Goal: Information Seeking & Learning: Learn about a topic

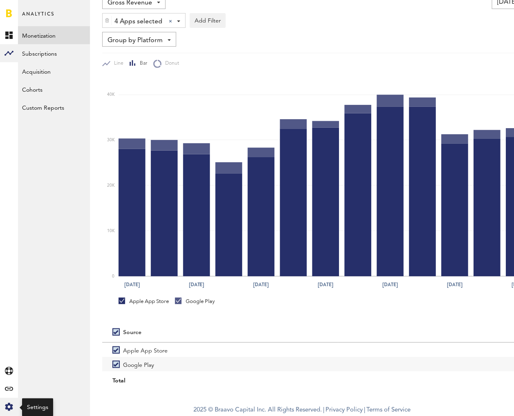
click at [9, 408] on icon "Created with Sketch." at bounding box center [9, 407] width 8 height 8
click at [28, 41] on link "Profile" at bounding box center [54, 35] width 72 height 18
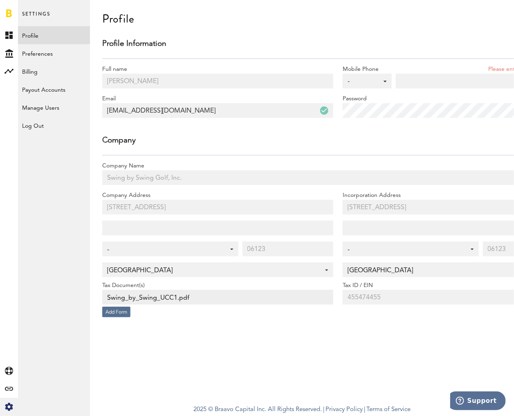
click at [45, 35] on link "Profile" at bounding box center [54, 35] width 72 height 18
click at [9, 74] on rect at bounding box center [9, 71] width 10 height 10
click at [36, 33] on link "Monetization" at bounding box center [54, 35] width 72 height 18
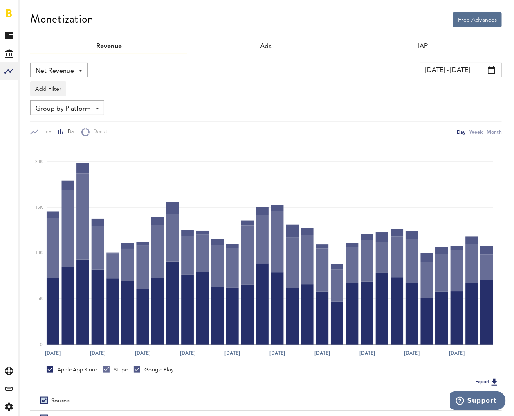
click at [441, 66] on input "[DATE] - [DATE]" at bounding box center [461, 70] width 82 height 15
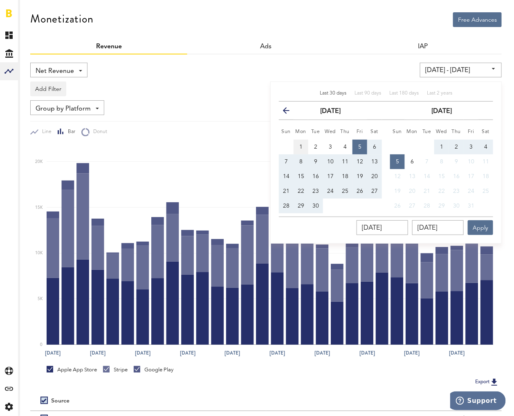
click at [300, 140] on button "1" at bounding box center [301, 147] width 15 height 15
type input "[DATE] - [DATE]"
type input "[DATE]"
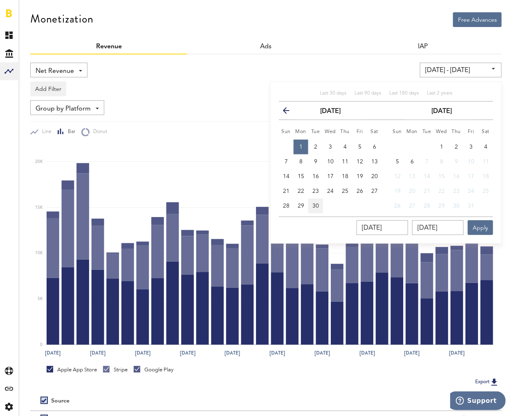
click at [320, 206] on button "30" at bounding box center [315, 205] width 15 height 15
type input "[DATE] - [DATE]"
type input "[DATE]"
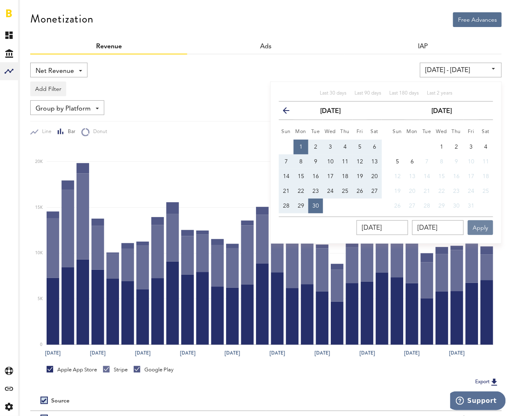
click at [473, 227] on button "Apply" at bounding box center [480, 227] width 25 height 15
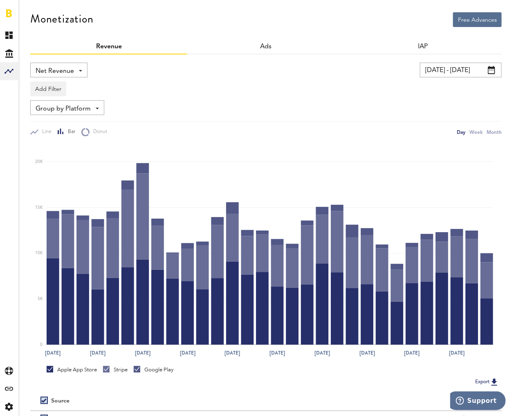
click at [63, 74] on span "Net Revenue" at bounding box center [55, 71] width 38 height 14
click at [53, 102] on span "Gross Revenue" at bounding box center [58, 104] width 41 height 14
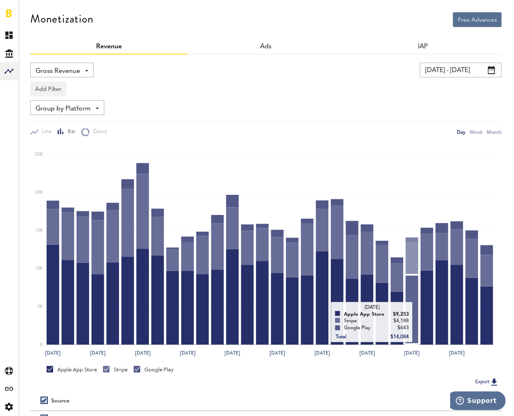
scroll to position [83, 0]
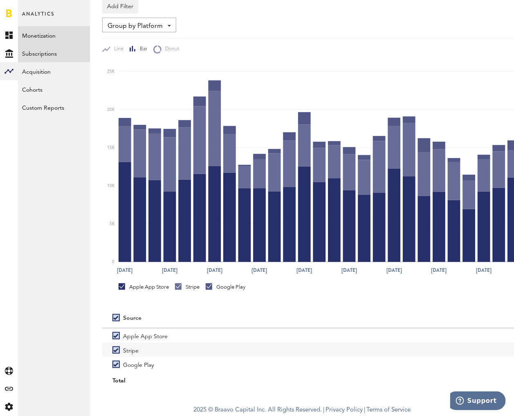
click at [34, 50] on link "Subscriptions" at bounding box center [54, 53] width 72 height 18
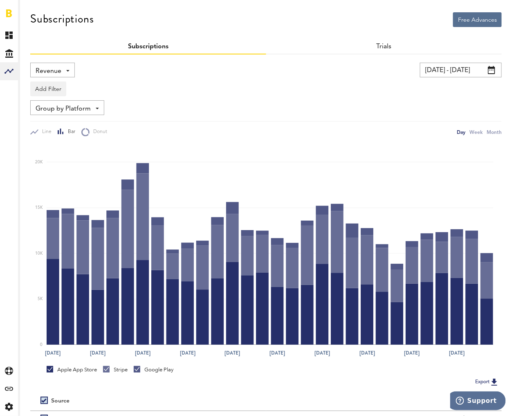
click at [58, 70] on span "Revenue" at bounding box center [49, 71] width 26 height 14
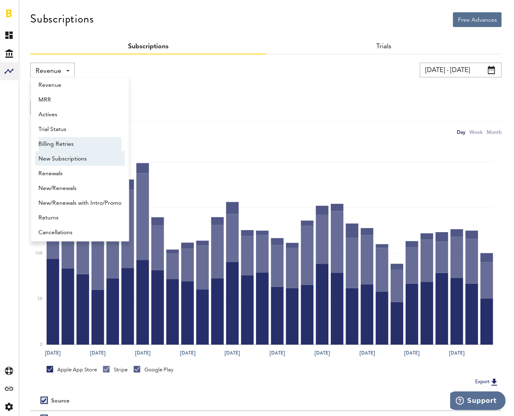
click at [71, 150] on span "Billing Retries" at bounding box center [79, 144] width 83 height 14
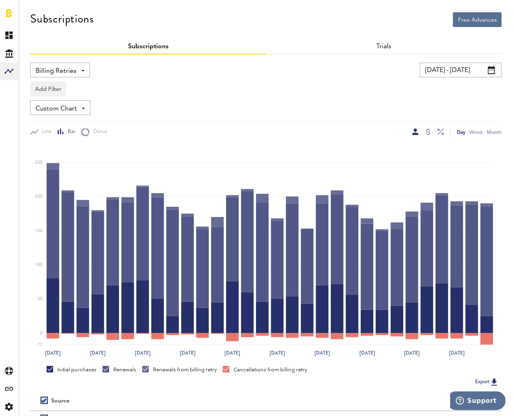
click at [59, 73] on span "Billing Retries" at bounding box center [56, 71] width 41 height 14
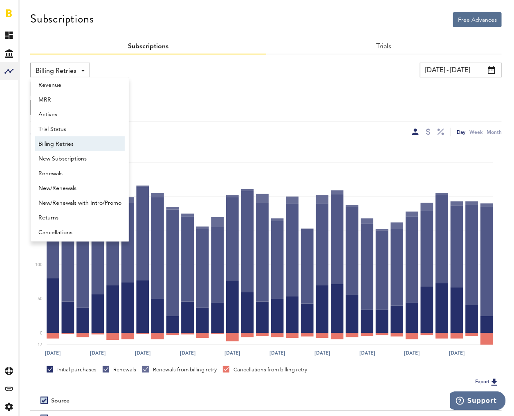
scroll to position [7, 0]
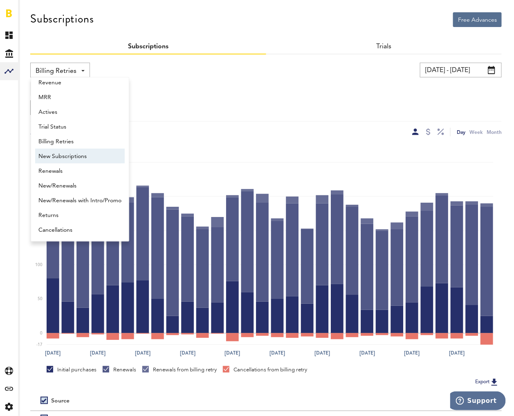
click at [77, 157] on span "New Subscriptions" at bounding box center [79, 156] width 83 height 14
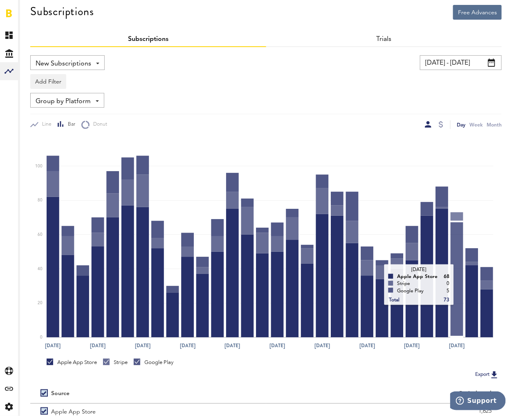
scroll to position [83, 0]
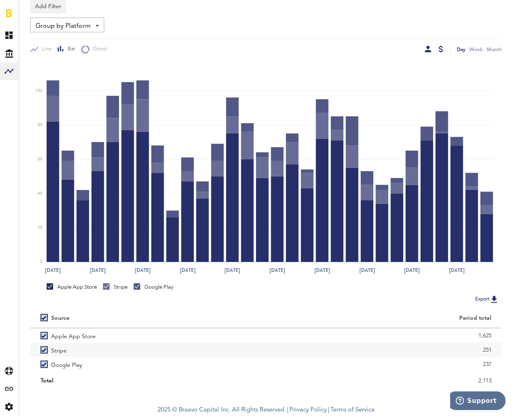
click at [441, 46] on div at bounding box center [441, 49] width 5 height 7
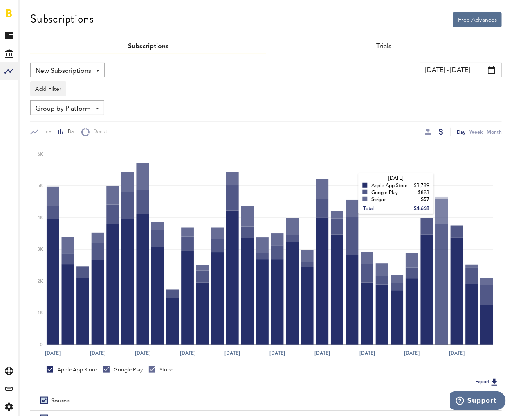
scroll to position [83, 0]
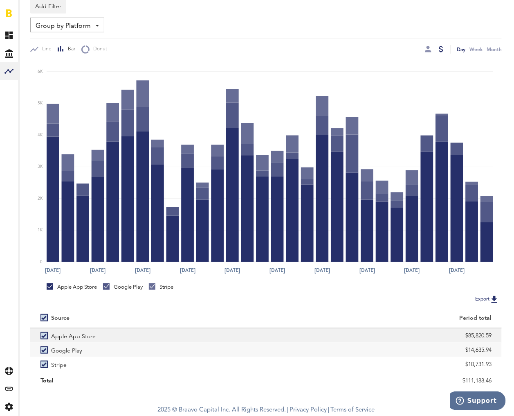
drag, startPoint x: 456, startPoint y: 333, endPoint x: 497, endPoint y: 334, distance: 41.3
click at [497, 334] on div "$85,820.59" at bounding box center [384, 335] width 236 height 14
copy div "$85,820.59"
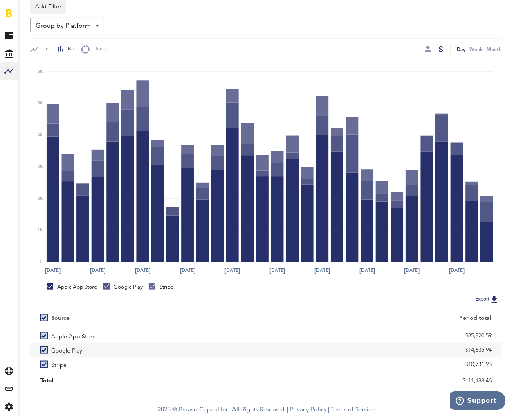
drag, startPoint x: 454, startPoint y: 346, endPoint x: 512, endPoint y: 351, distance: 57.9
click at [512, 351] on div "Free Advances Subscriptions Subscriptions Trials New Subscriptions Revenue MRR …" at bounding box center [266, 158] width 496 height 482
copy div "$14,635.94"
drag, startPoint x: 458, startPoint y: 361, endPoint x: 502, endPoint y: 361, distance: 43.8
click at [502, 361] on div "Free Advances Subscriptions Subscriptions Trials New Subscriptions Revenue MRR …" at bounding box center [266, 158] width 496 height 482
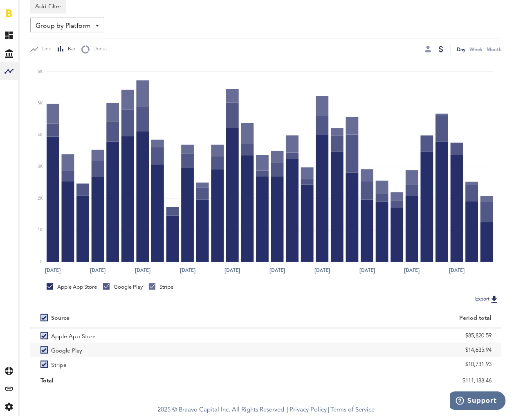
copy div "$10,731.93"
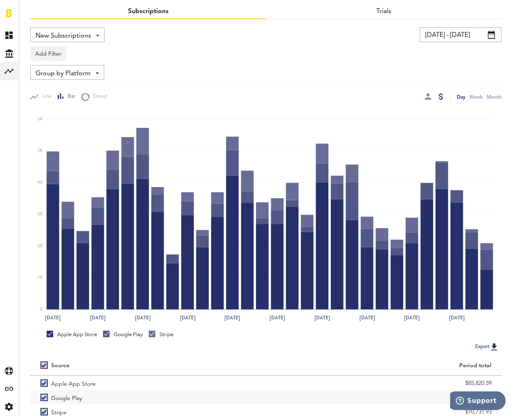
scroll to position [0, 0]
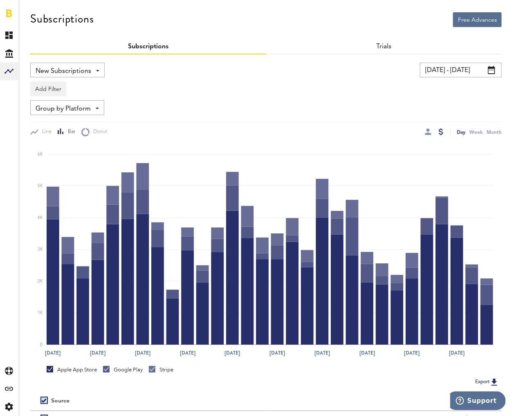
click at [63, 72] on span "New Subscriptions" at bounding box center [64, 71] width 56 height 14
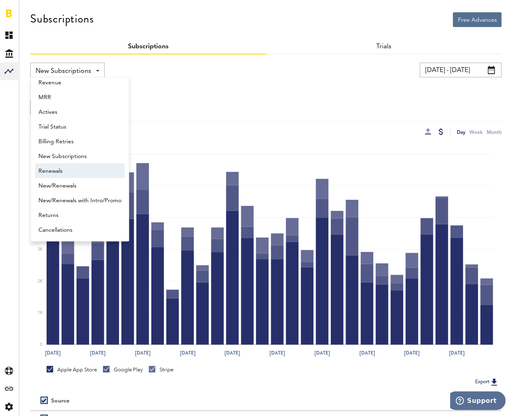
click at [64, 171] on span "Renewals" at bounding box center [79, 171] width 83 height 14
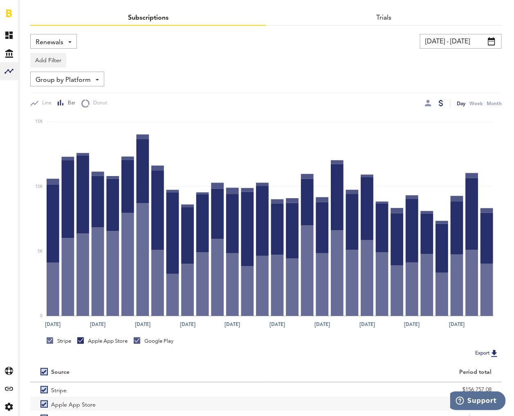
scroll to position [83, 0]
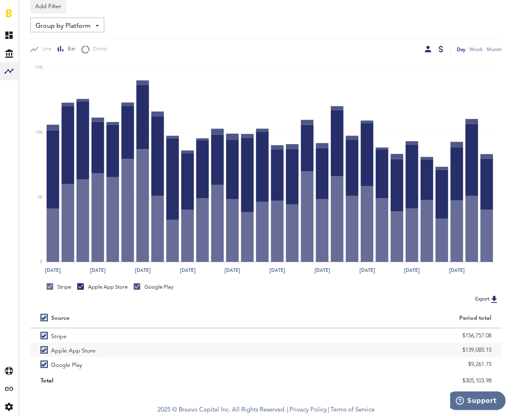
click at [428, 52] on div at bounding box center [428, 49] width 7 height 7
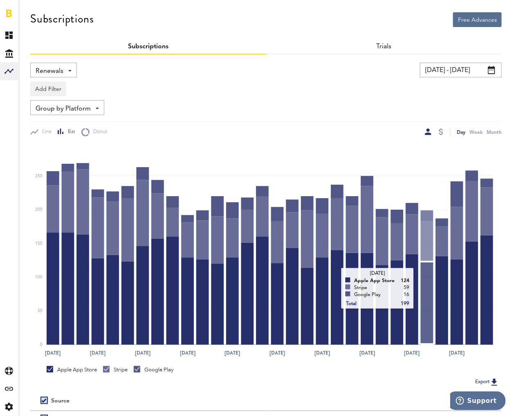
scroll to position [83, 0]
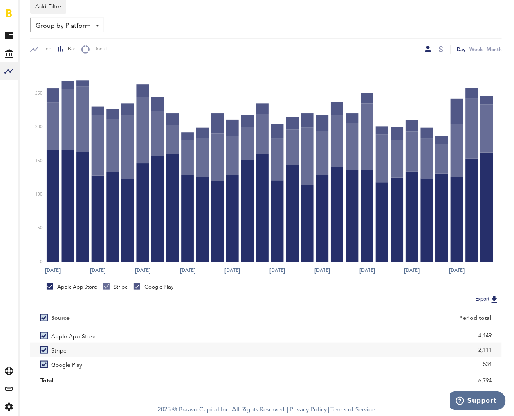
click at [65, 23] on span "Group by Platform" at bounding box center [63, 26] width 55 height 14
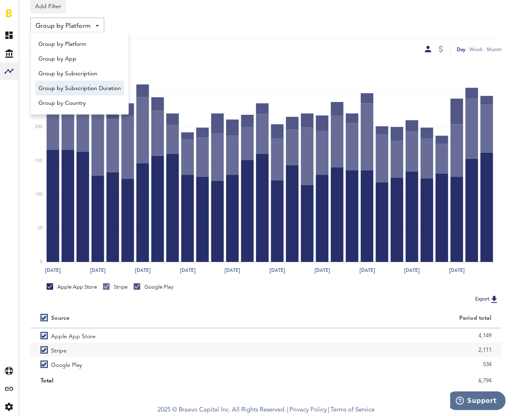
click at [92, 84] on span "Group by Subscription Duration" at bounding box center [79, 88] width 83 height 14
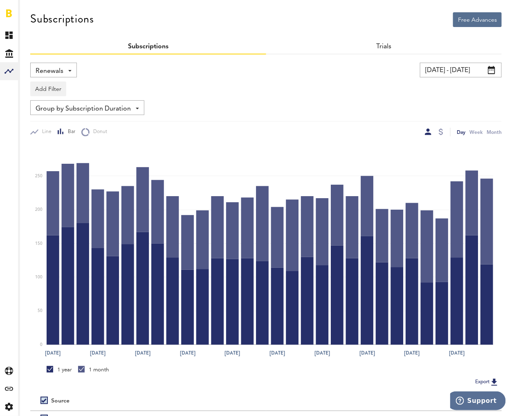
click at [449, 57] on div "Renewals Revenue MRR Actives Trial Status Billing Retries New Subscriptions Ren…" at bounding box center [266, 254] width 472 height 401
click at [451, 68] on input "[DATE] - [DATE]" at bounding box center [461, 70] width 82 height 15
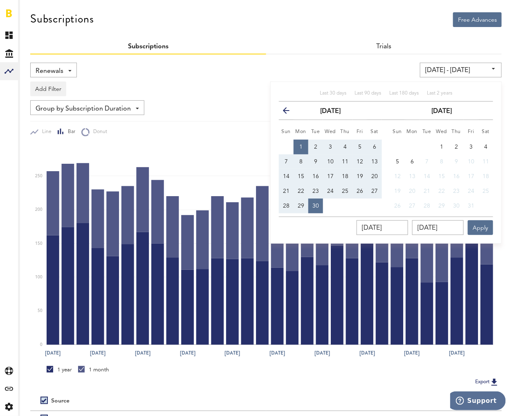
click at [416, 229] on div "[DATE] [DATE] Apply" at bounding box center [386, 225] width 214 height 18
click at [408, 227] on input "[DATE]" at bounding box center [383, 227] width 52 height 15
type input "09/01/202_"
type input "[DATE] - [DATE]"
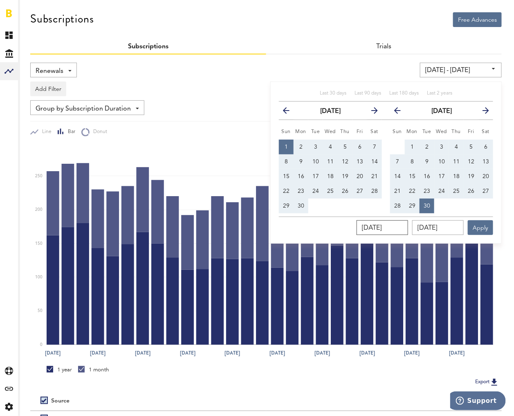
type input "[DATE]"
click at [459, 229] on input "[DATE]" at bounding box center [438, 227] width 52 height 15
type input "09/30/202_"
type input "[DATE] - [DATE]"
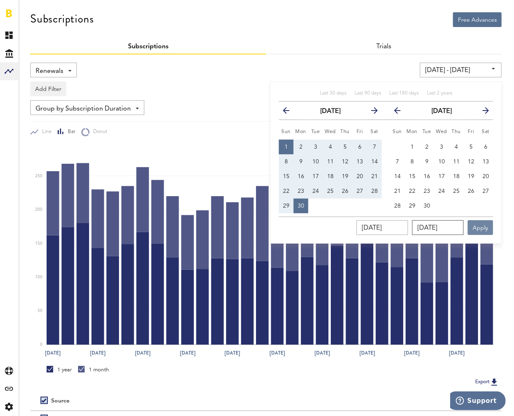
type input "[DATE]"
click at [487, 226] on button "Apply" at bounding box center [480, 227] width 25 height 15
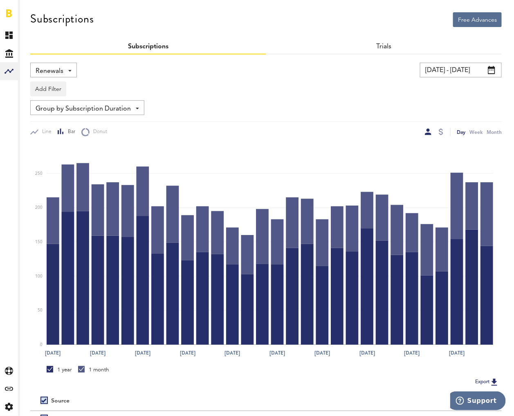
click at [72, 72] on div "Renewals Revenue MRR Actives Trial Status Billing Retries New Subscriptions Ren…" at bounding box center [53, 70] width 47 height 15
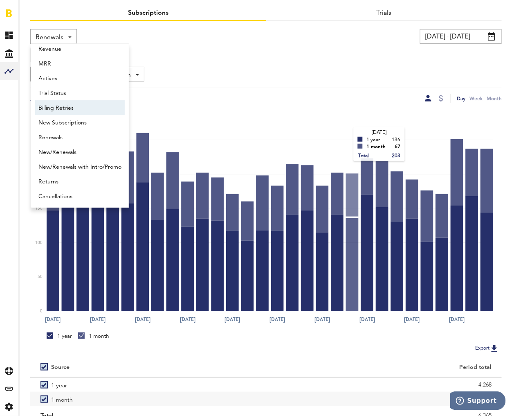
scroll to position [68, 0]
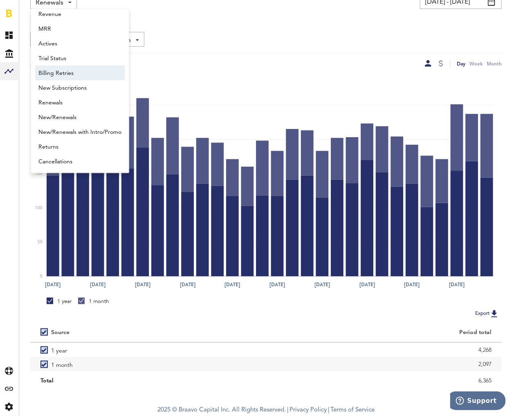
click at [342, 47] on div "Renewals Revenue MRR Actives Trial Status Billing Retries New Subscriptions Ren…" at bounding box center [266, 31] width 472 height 74
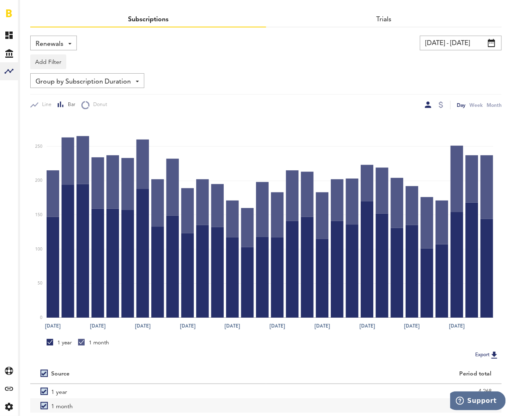
scroll to position [0, 0]
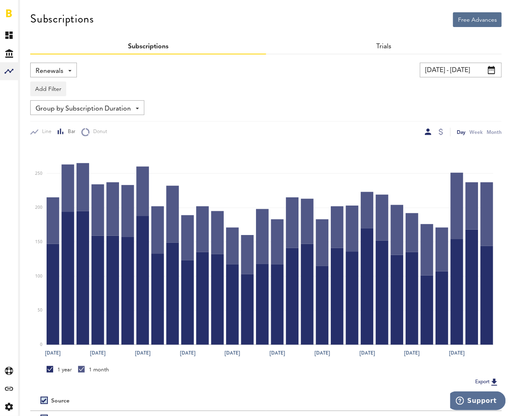
click at [70, 70] on span at bounding box center [69, 71] width 3 height 2
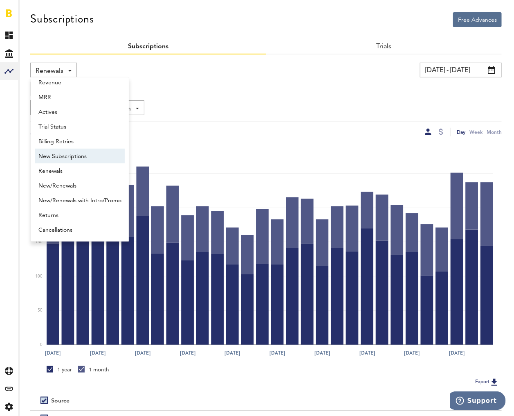
click at [78, 155] on span "New Subscriptions" at bounding box center [79, 156] width 83 height 14
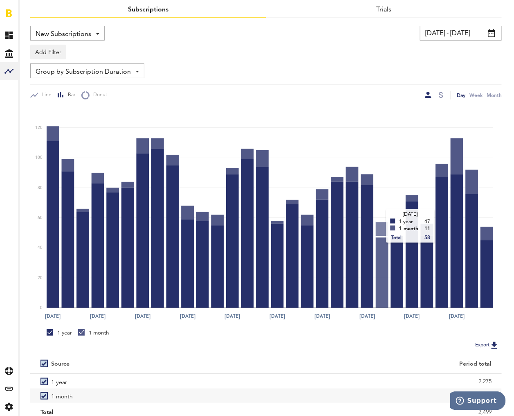
scroll to position [68, 0]
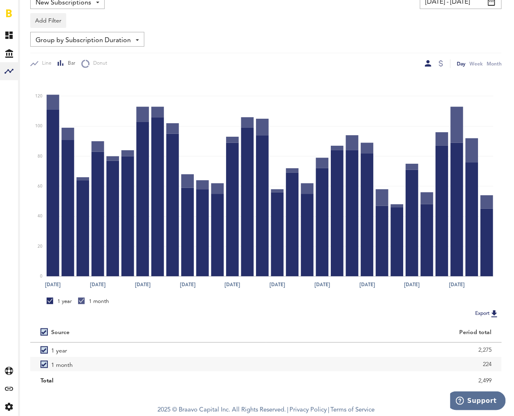
click at [444, 65] on div at bounding box center [441, 63] width 7 height 9
click at [440, 62] on div at bounding box center [441, 63] width 5 height 7
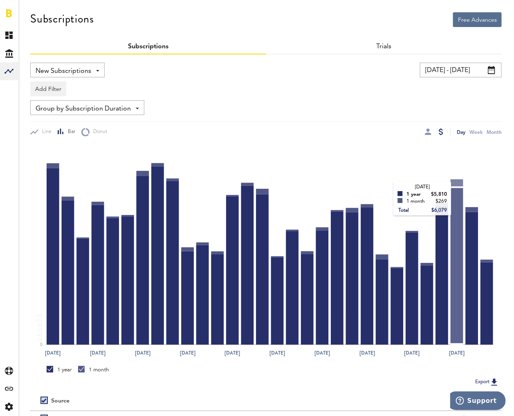
scroll to position [68, 0]
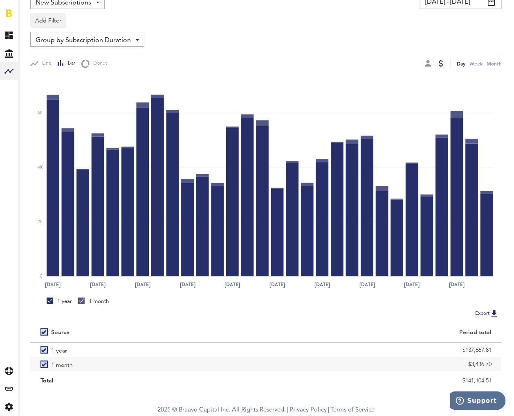
drag, startPoint x: 450, startPoint y: 346, endPoint x: 508, endPoint y: 351, distance: 57.9
click at [508, 351] on div "Free Advances Subscriptions Subscriptions Trials New Subscriptions Revenue MRR …" at bounding box center [266, 166] width 496 height 468
copy div "$137,667.81"
drag, startPoint x: 453, startPoint y: 358, endPoint x: 489, endPoint y: 360, distance: 36.1
click at [489, 360] on div "$3,436.70" at bounding box center [385, 364] width 216 height 12
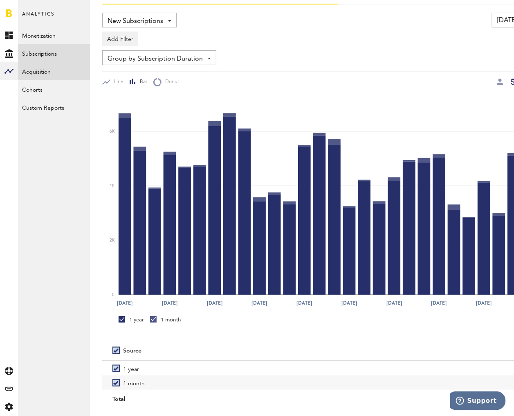
scroll to position [21, 0]
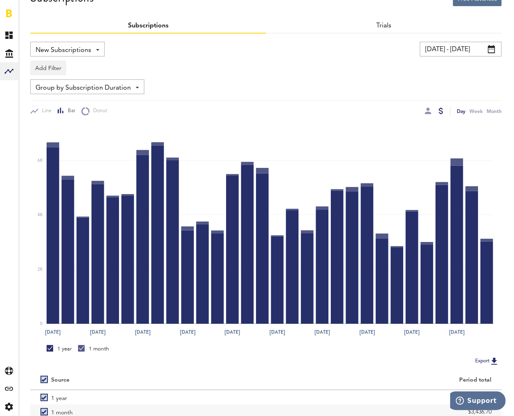
click at [102, 91] on span "Group by Subscription Duration" at bounding box center [83, 88] width 95 height 14
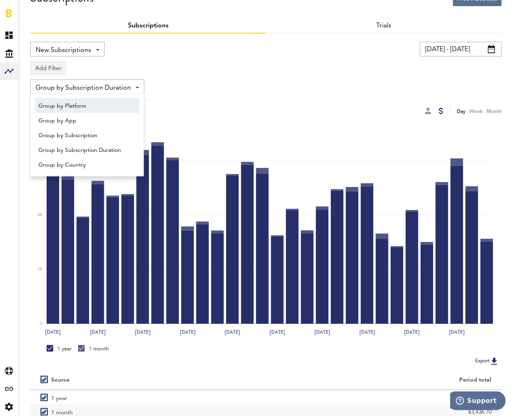
click at [90, 108] on span "Group by Platform" at bounding box center [87, 106] width 98 height 14
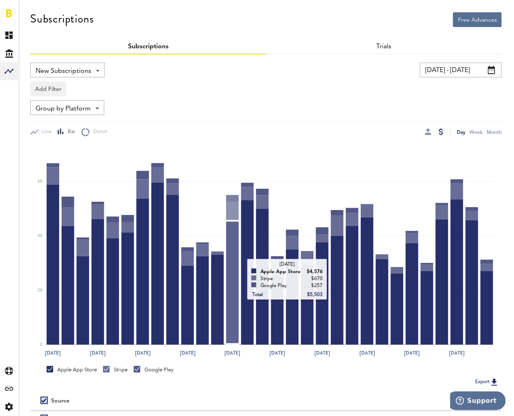
scroll to position [83, 0]
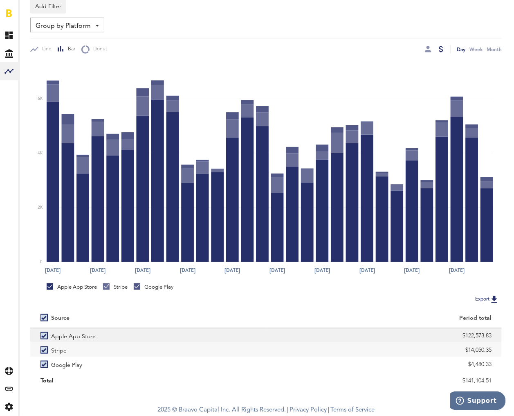
drag, startPoint x: 447, startPoint y: 335, endPoint x: 500, endPoint y: 340, distance: 53.9
click at [500, 340] on div "$122,573.83" at bounding box center [384, 335] width 236 height 14
copy div "$122,573.83"
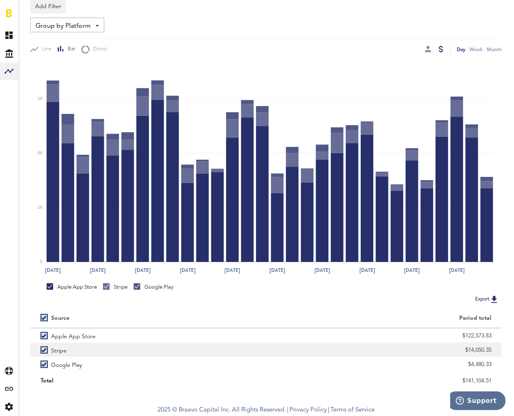
drag, startPoint x: 450, startPoint y: 345, endPoint x: 497, endPoint y: 351, distance: 47.1
click at [497, 351] on div "$14,050.35" at bounding box center [384, 349] width 236 height 14
copy div "$14,050.35"
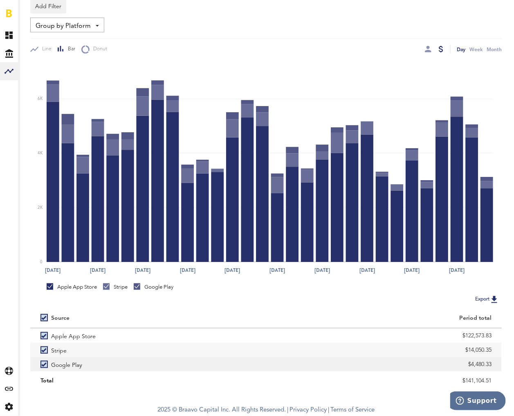
drag, startPoint x: 474, startPoint y: 363, endPoint x: 499, endPoint y: 363, distance: 25.0
click at [499, 363] on div "$4,480.33" at bounding box center [384, 364] width 236 height 14
copy div "$4,480.33"
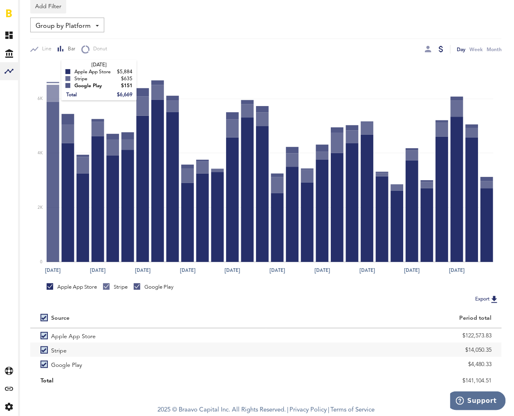
scroll to position [0, 0]
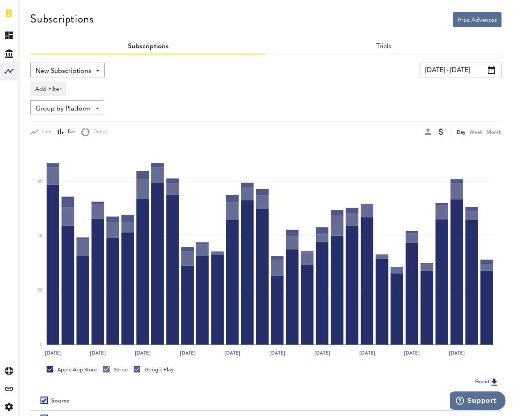
click at [112, 64] on div "New Subscriptions Revenue MRR Actives Trial Status Billing Retries New Subscrip…" at bounding box center [146, 70] width 232 height 15
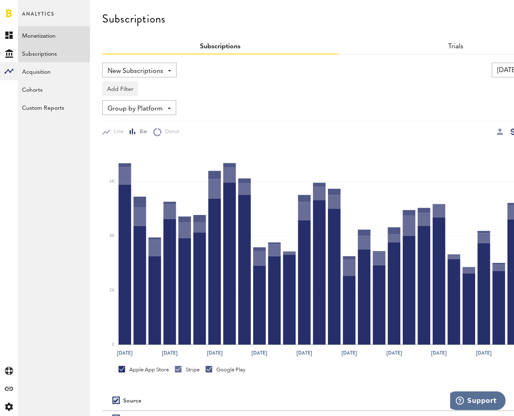
click at [38, 36] on link "Monetization" at bounding box center [54, 35] width 72 height 18
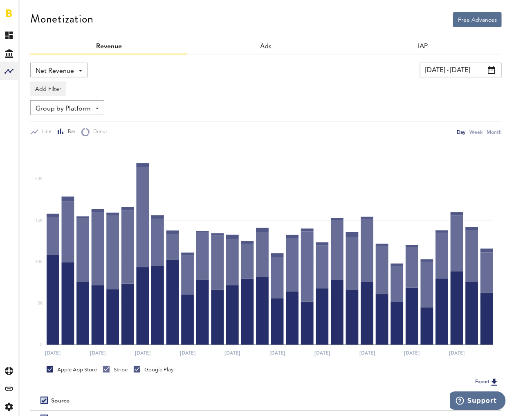
click at [61, 59] on div "Net Revenue Net Revenue Gross Revenue Profit [DATE] - [DATE] Last 30 days Last …" at bounding box center [266, 262] width 472 height 416
click at [68, 67] on span "Net Revenue" at bounding box center [55, 71] width 38 height 14
click at [74, 104] on span "Gross Revenue" at bounding box center [58, 104] width 41 height 14
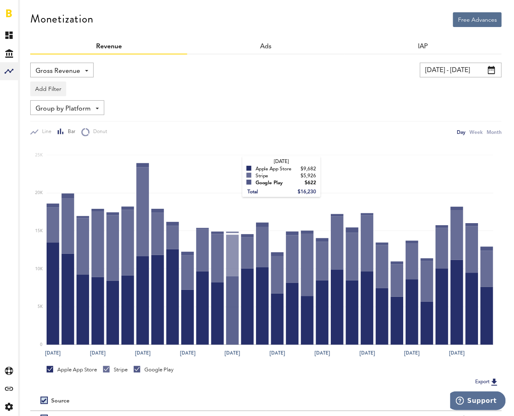
scroll to position [83, 0]
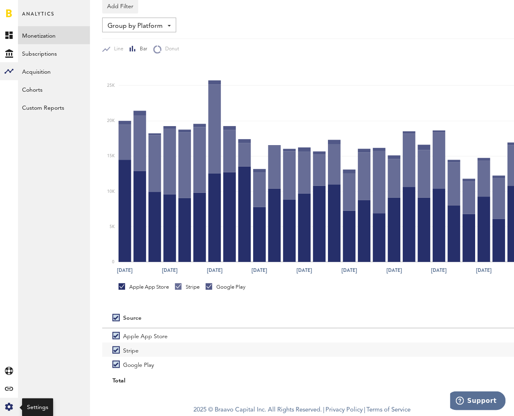
click at [10, 408] on icon at bounding box center [9, 407] width 8 height 8
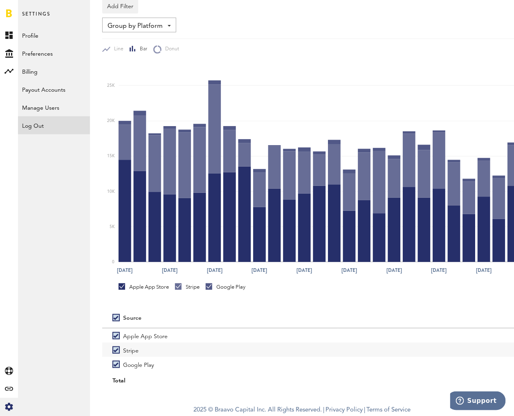
click at [22, 121] on div "Log Out" at bounding box center [54, 123] width 72 height 15
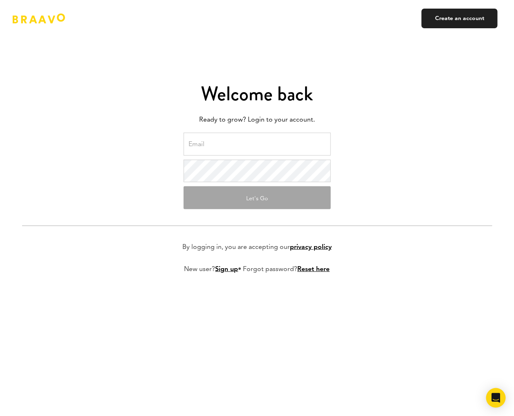
click at [229, 143] on input "email" at bounding box center [257, 144] width 147 height 23
type input "[EMAIL_ADDRESS][DOMAIN_NAME]"
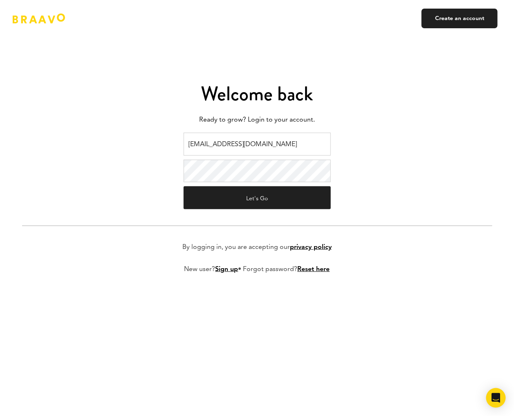
click at [369, 168] on form "[EMAIL_ADDRESS][DOMAIN_NAME] Let's Go By logging in, you are accepting our priv…" at bounding box center [257, 210] width 471 height 154
click at [291, 195] on button "Let's Go" at bounding box center [257, 197] width 147 height 23
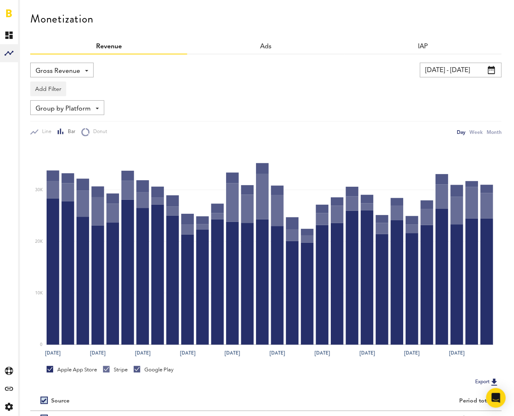
click at [462, 76] on input "09/01/24 - 09/30/24" at bounding box center [461, 70] width 82 height 15
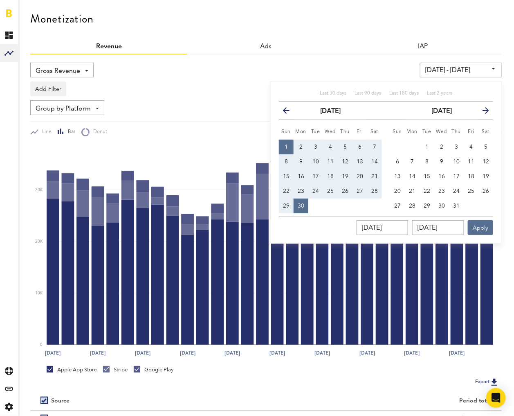
click at [317, 89] on div "Last 30 days Last 90 days Last 180 days Last 2 years previous September 2024 ne…" at bounding box center [386, 162] width 232 height 162
click at [329, 90] on div "Last 30 days" at bounding box center [333, 93] width 27 height 7
type input "09/05/25 - 10/05/25"
type input "09/05/2025"
type input "10/05/2025"
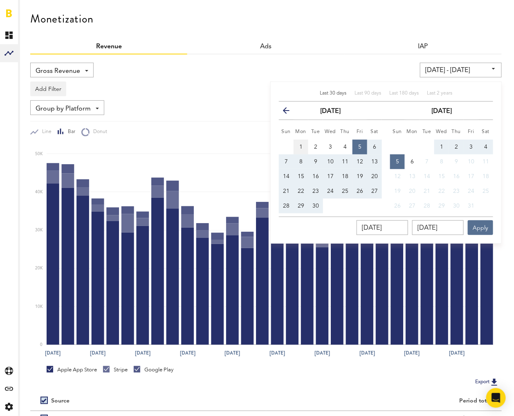
click at [302, 140] on button "1" at bounding box center [301, 147] width 15 height 15
type input "[DATE] - [DATE]"
type input "[DATE]"
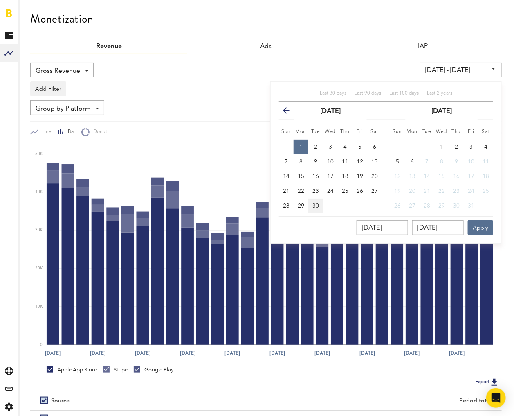
click at [320, 202] on button "30" at bounding box center [315, 205] width 15 height 15
type input "[DATE] - [DATE]"
type input "[DATE]"
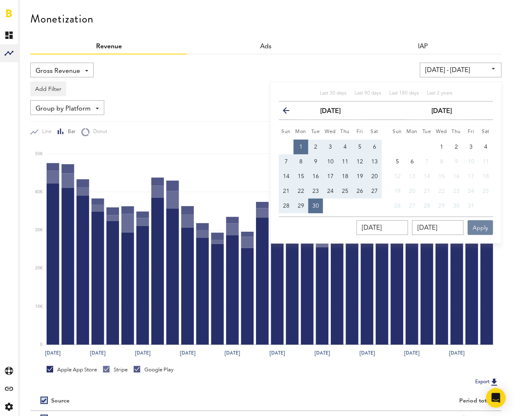
click at [473, 228] on button "Apply" at bounding box center [480, 227] width 25 height 15
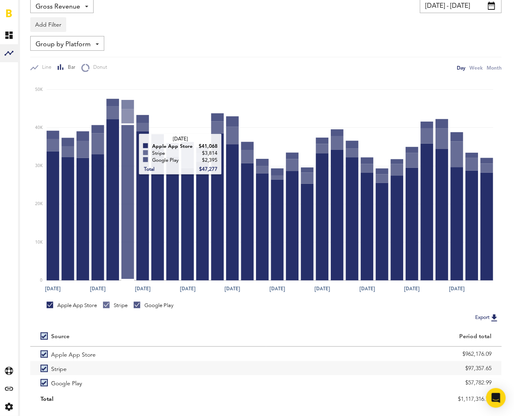
scroll to position [83, 0]
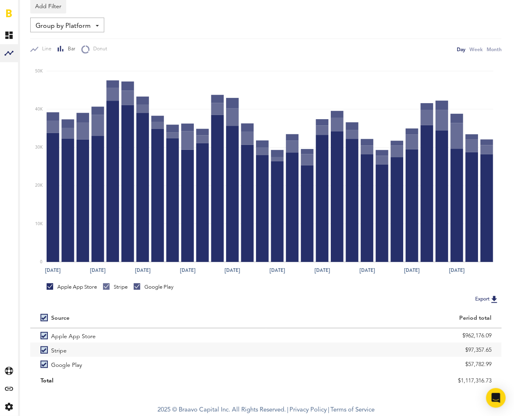
drag, startPoint x: 457, startPoint y: 350, endPoint x: 506, endPoint y: 351, distance: 48.7
click at [506, 351] on div "Monetization Revenue Ads IAP Gross Revenue Net Revenue Gross Revenue Profit 09/…" at bounding box center [266, 158] width 496 height 482
copy div "$97,357.65"
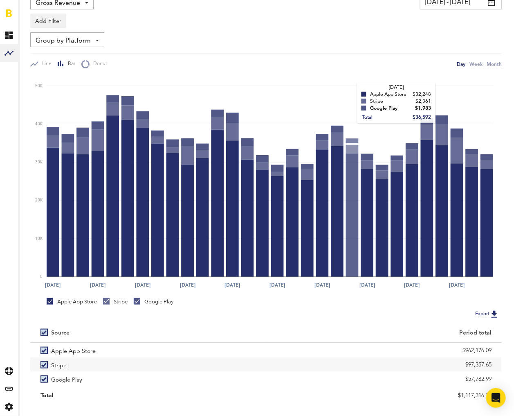
scroll to position [62, 0]
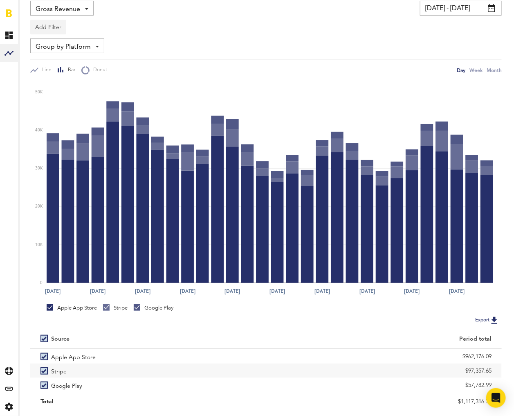
click at [50, 22] on button "Add Filter" at bounding box center [48, 27] width 36 height 15
click at [63, 59] on li "Apps" at bounding box center [61, 63] width 52 height 15
click at [55, 35] on div "Gross Revenue Net Revenue Gross Revenue Profit 09/01/25 - 09/30/25 Last 30 days…" at bounding box center [266, 38] width 472 height 74
click at [53, 28] on div "Apps" at bounding box center [61, 28] width 36 height 14
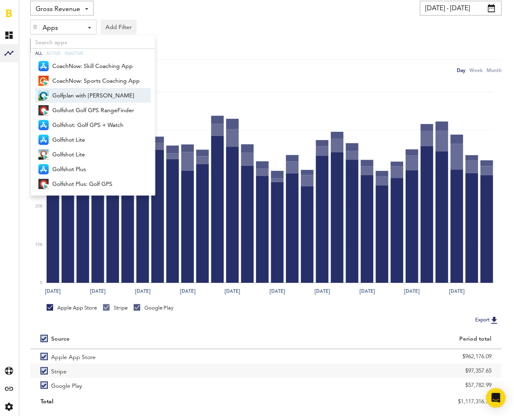
click at [81, 97] on span "Golfplan with Paul Azinger" at bounding box center [96, 96] width 88 height 14
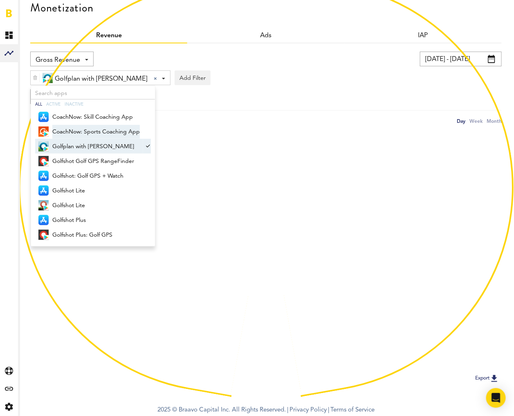
scroll to position [28, 0]
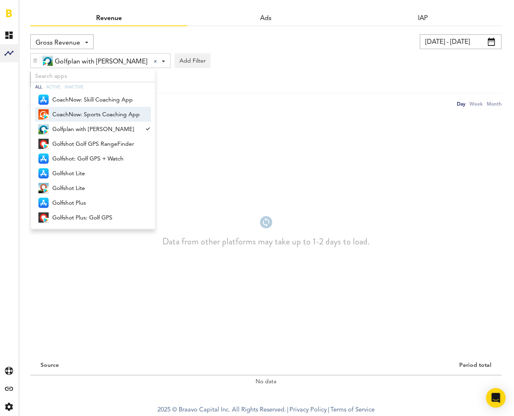
click at [81, 109] on span "CoachNow: Sports Coaching App" at bounding box center [96, 115] width 88 height 14
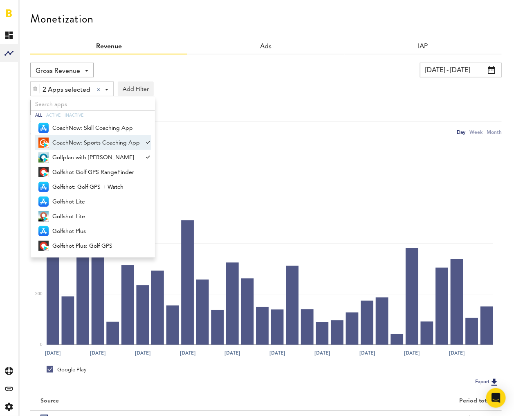
click at [82, 140] on span "CoachNow: Sports Coaching App" at bounding box center [96, 143] width 88 height 14
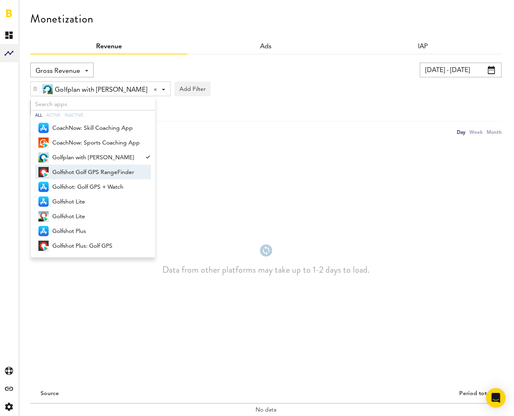
click at [89, 169] on span "Golfshot Golf GPS RangeFinder" at bounding box center [96, 172] width 88 height 14
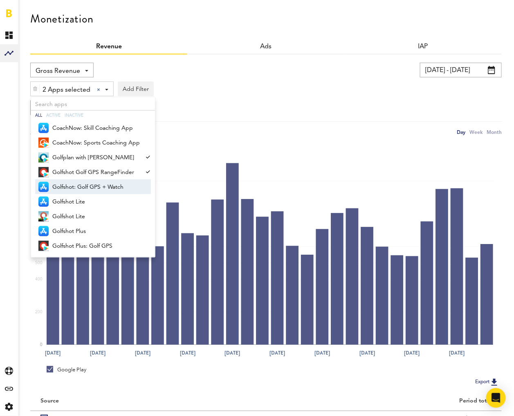
click at [97, 192] on span "Golfshot: Golf GPS + Watch" at bounding box center [96, 187] width 88 height 14
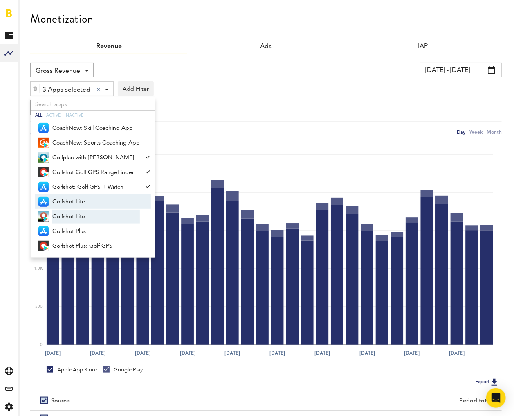
click at [97, 209] on span "Golfshot Lite" at bounding box center [96, 216] width 88 height 14
click at [95, 198] on span "Golfshot Lite" at bounding box center [96, 202] width 88 height 14
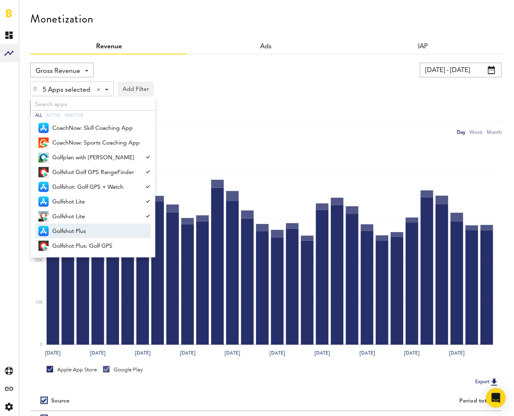
click at [104, 230] on span "Golfshot Plus" at bounding box center [96, 231] width 88 height 14
click at [112, 247] on span "Golfshot Plus: Golf GPS" at bounding box center [96, 246] width 88 height 14
click at [264, 104] on div "Group by Platform Group by Platform Group by Revenue Type Group by App" at bounding box center [266, 107] width 472 height 15
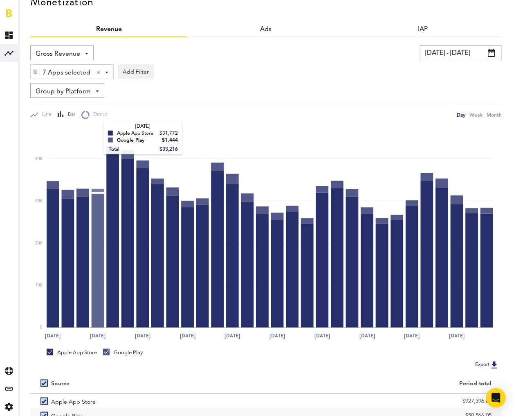
scroll to position [5, 0]
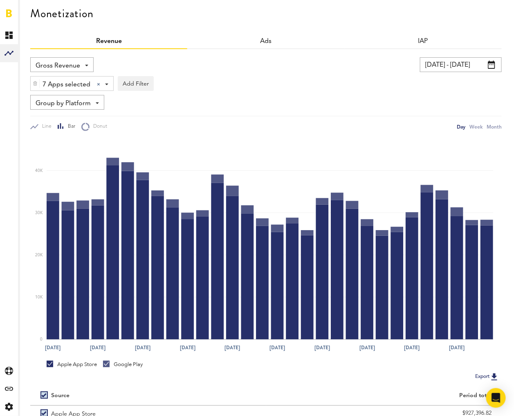
click at [49, 67] on span "Gross Revenue" at bounding box center [58, 66] width 45 height 14
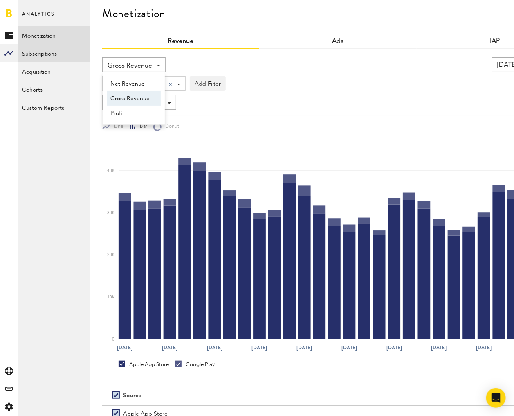
click at [36, 50] on link "Subscriptions" at bounding box center [54, 53] width 72 height 18
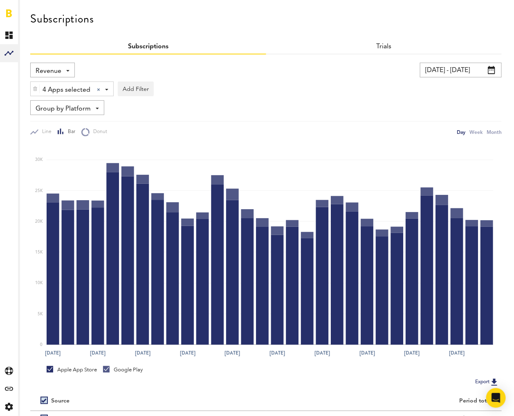
click at [50, 68] on span "Revenue" at bounding box center [49, 71] width 26 height 14
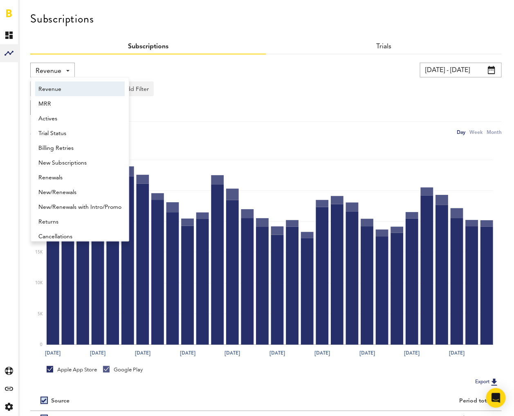
scroll to position [4, 0]
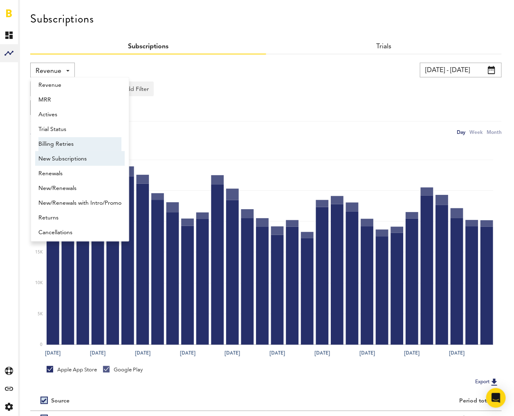
click at [77, 155] on span "New Subscriptions" at bounding box center [79, 159] width 83 height 14
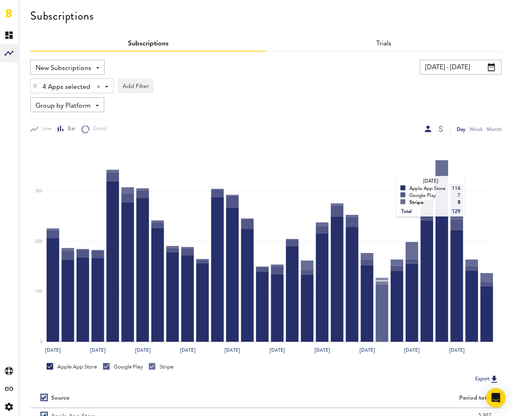
scroll to position [83, 0]
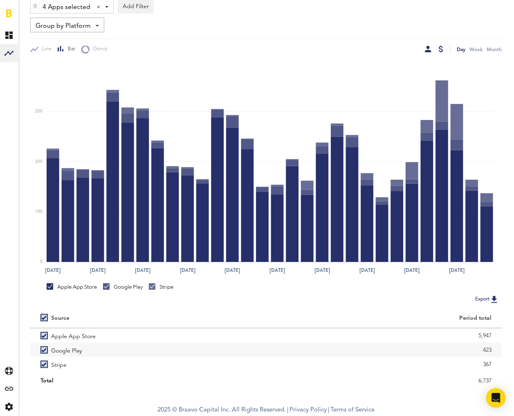
click at [441, 49] on div at bounding box center [441, 49] width 5 height 7
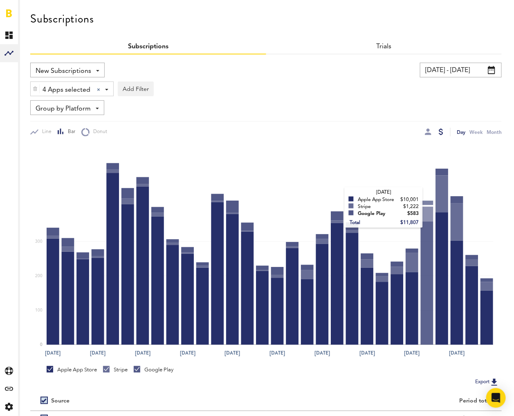
scroll to position [83, 0]
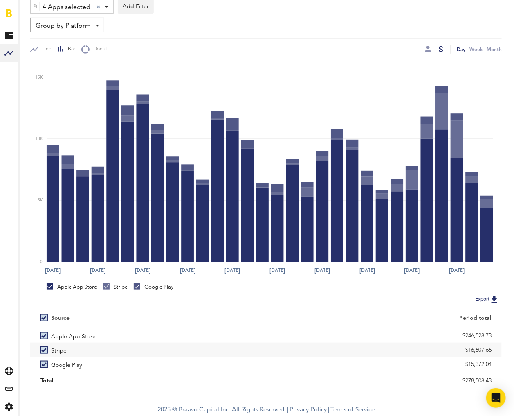
drag, startPoint x: 446, startPoint y: 335, endPoint x: 507, endPoint y: 335, distance: 61.0
click at [507, 335] on div "Subscriptions Subscriptions Trials New Subscriptions Revenue MRR Actives Trial …" at bounding box center [266, 158] width 496 height 482
copy div "$246,528.73"
drag, startPoint x: 453, startPoint y: 348, endPoint x: 495, endPoint y: 348, distance: 42.5
click at [495, 348] on div "$16,607.66" at bounding box center [384, 349] width 236 height 14
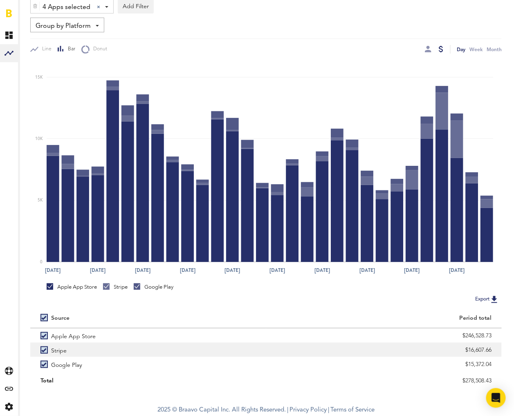
copy div "$16,607.66"
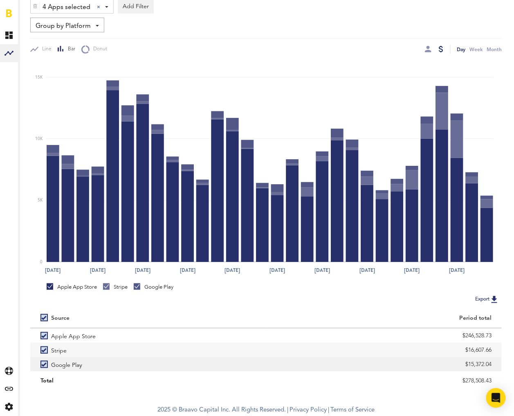
drag, startPoint x: 455, startPoint y: 364, endPoint x: 495, endPoint y: 364, distance: 39.3
click at [495, 364] on div "$15,372.04" at bounding box center [384, 364] width 236 height 14
copy div "$15,372.04"
